Goal: Communication & Community: Answer question/provide support

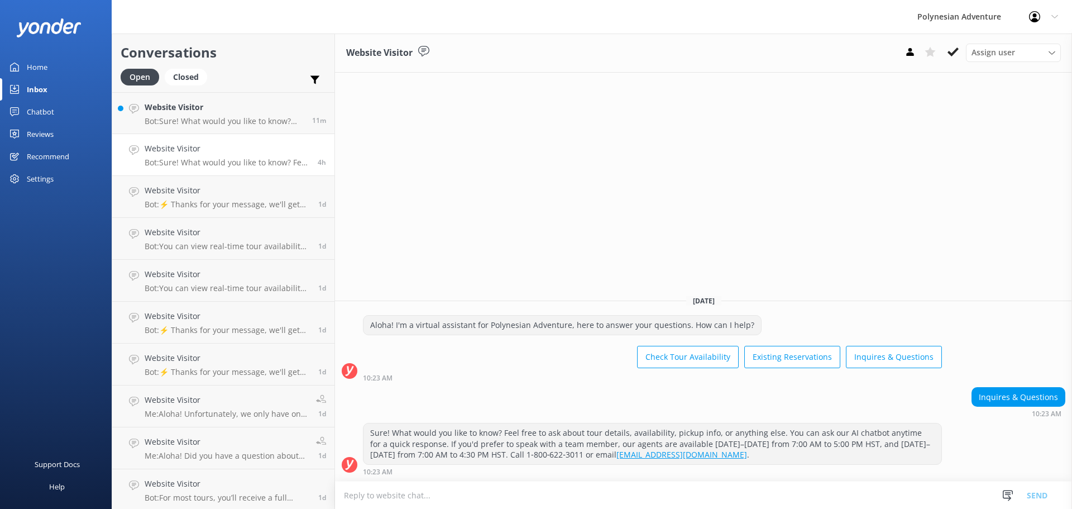
click at [187, 112] on h4 "Website Visitor" at bounding box center [224, 107] width 159 height 12
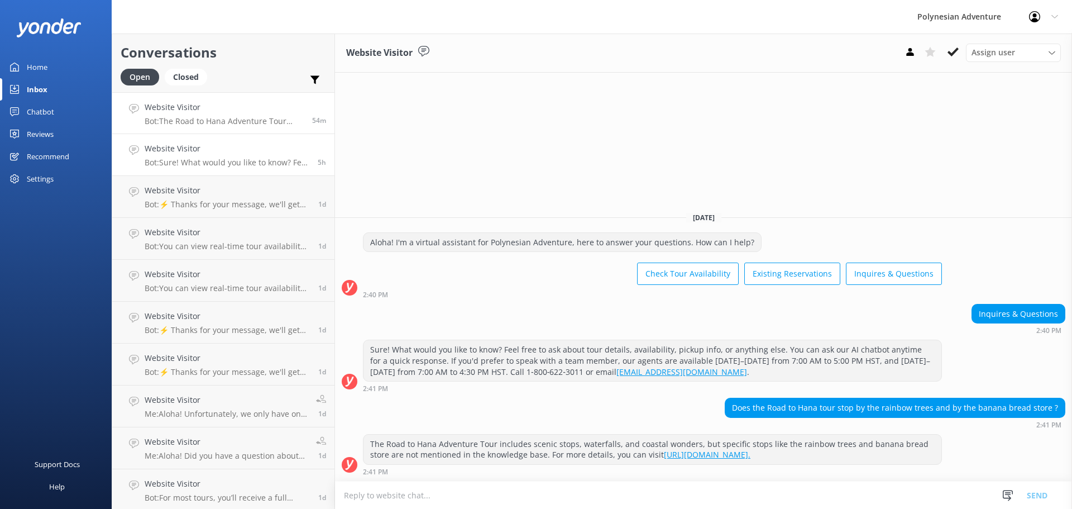
click at [180, 142] on link "Website Visitor Bot: Sure! What would you like to know? Feel free to ask about …" at bounding box center [223, 155] width 222 height 42
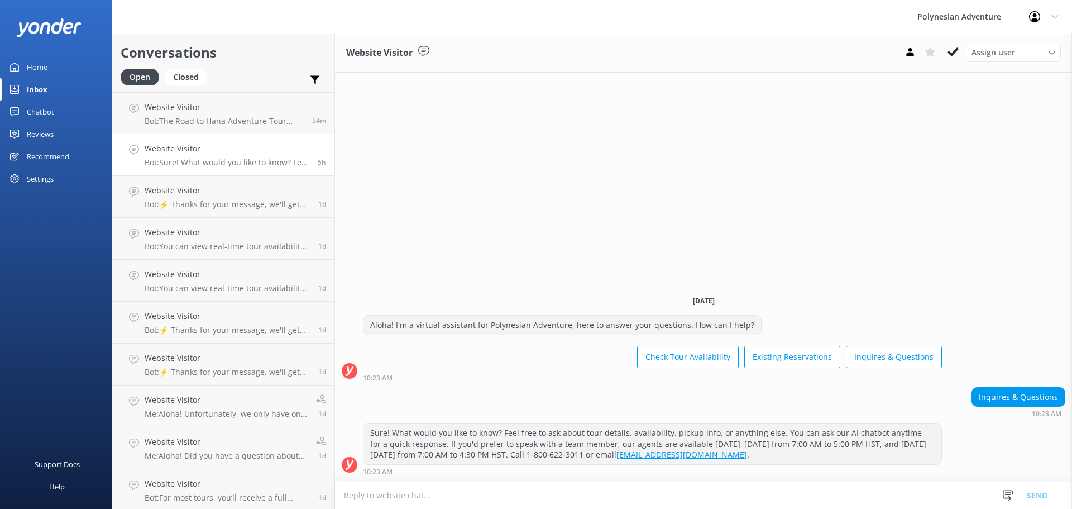
click at [23, 65] on link "Home" at bounding box center [56, 67] width 112 height 22
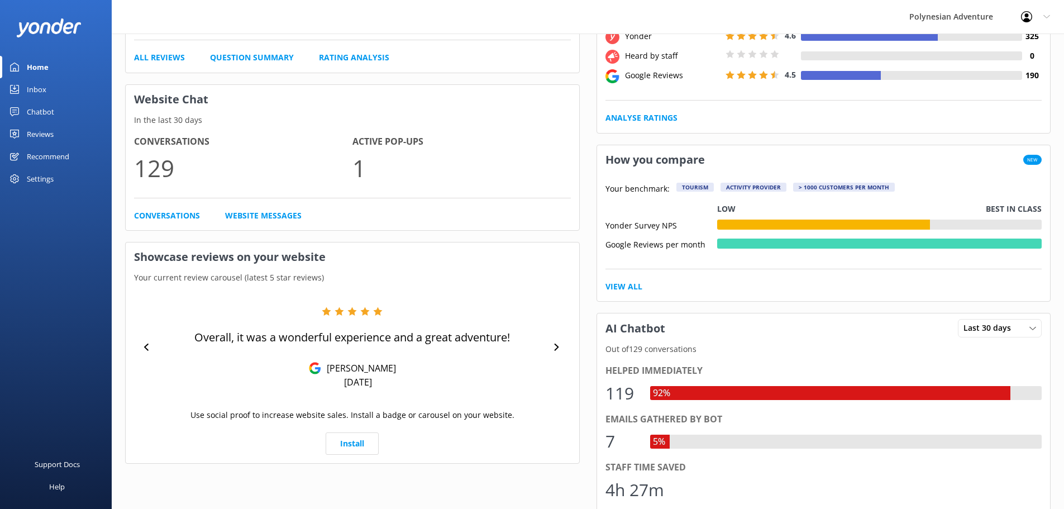
scroll to position [56, 0]
